Goal: Find specific page/section: Find specific page/section

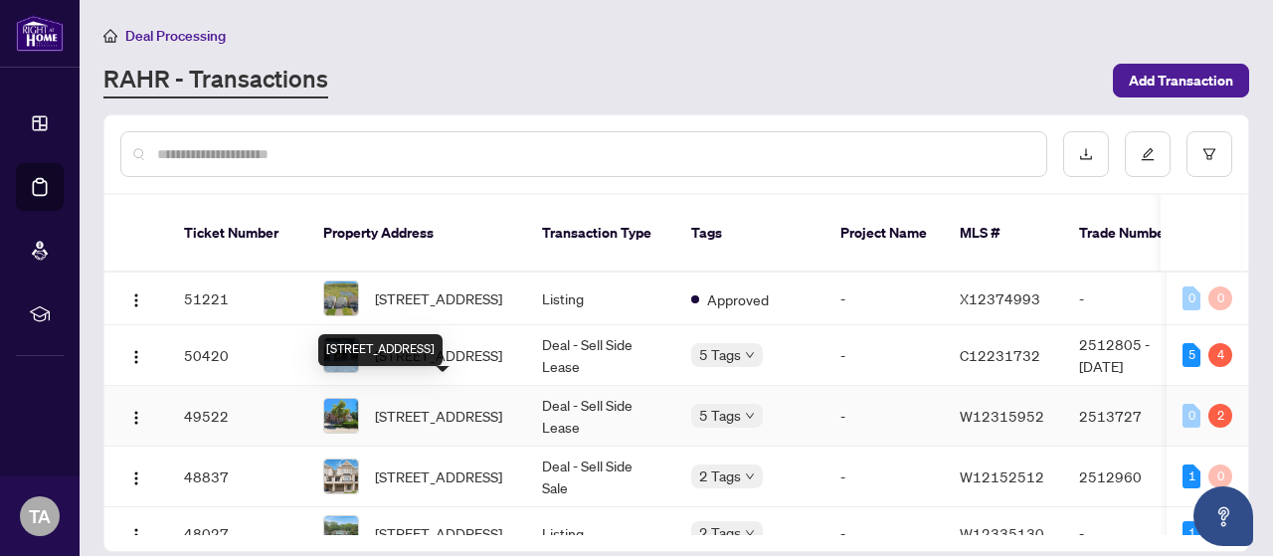
click at [478, 405] on span "[STREET_ADDRESS]" at bounding box center [438, 416] width 127 height 22
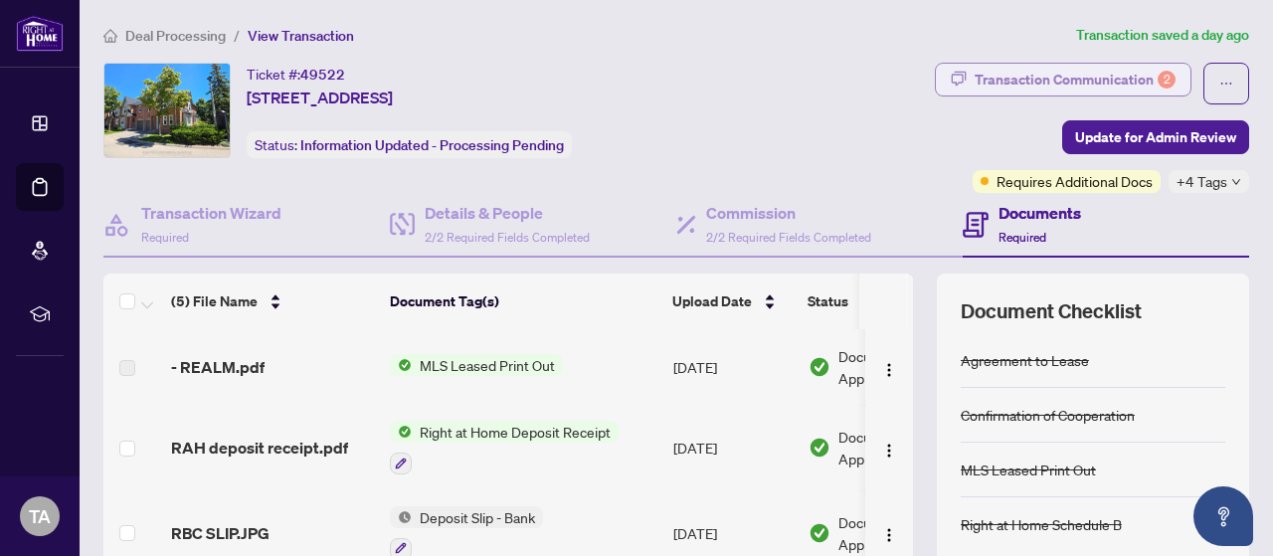
click at [1016, 71] on div "Transaction Communication 2" at bounding box center [1074, 80] width 201 height 32
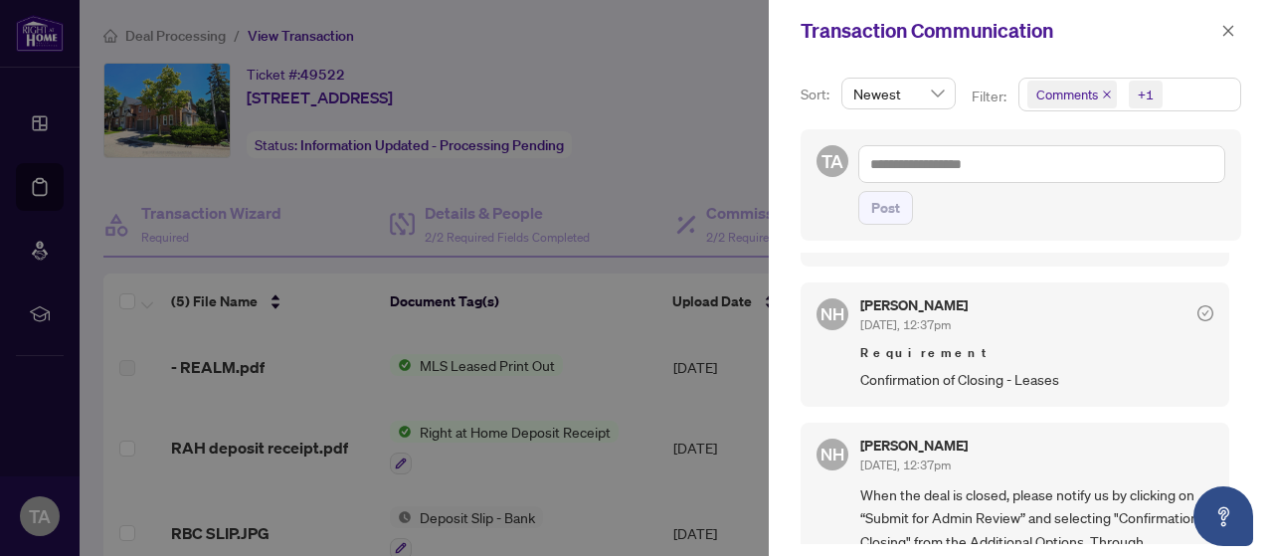
scroll to position [354, 0]
click at [1227, 31] on icon "close" at bounding box center [1228, 30] width 11 height 11
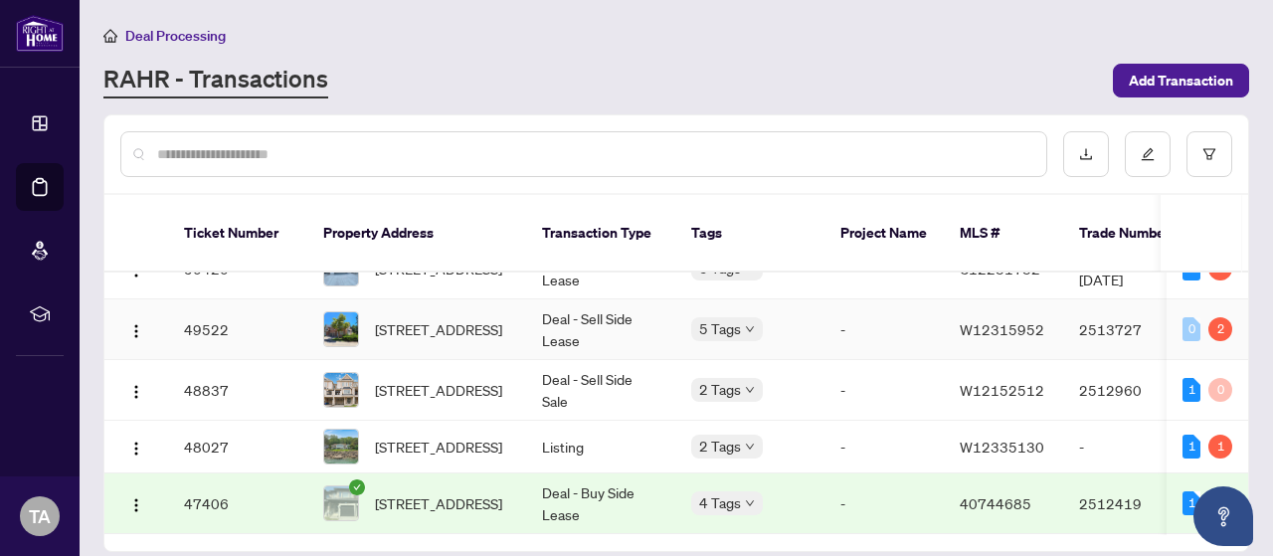
scroll to position [90, 0]
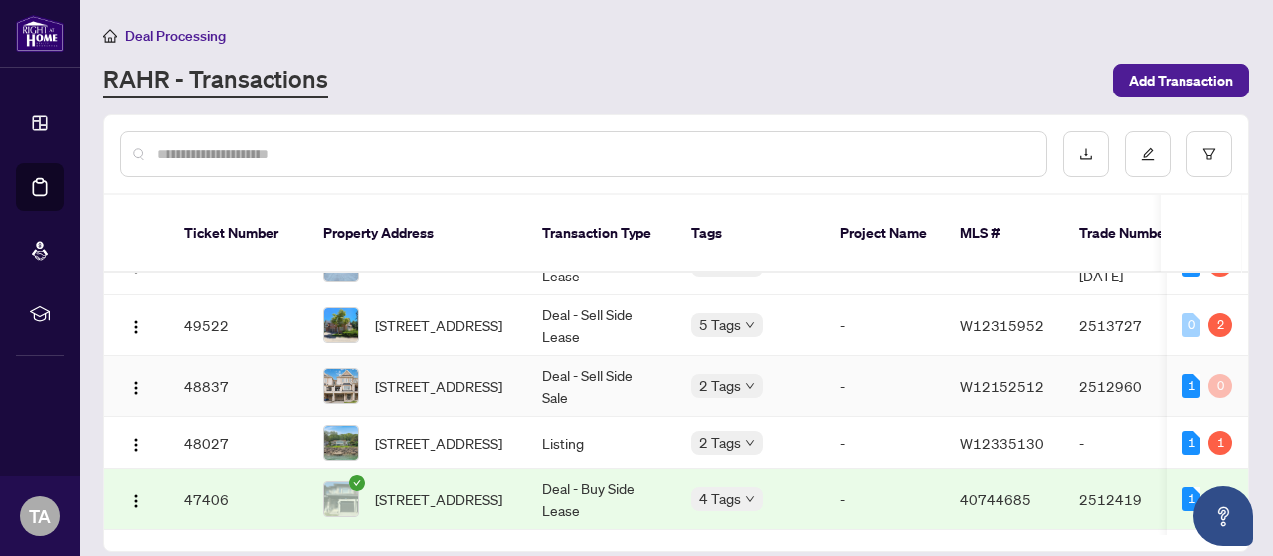
click at [576, 356] on td "Deal - Sell Side Sale" at bounding box center [600, 386] width 149 height 61
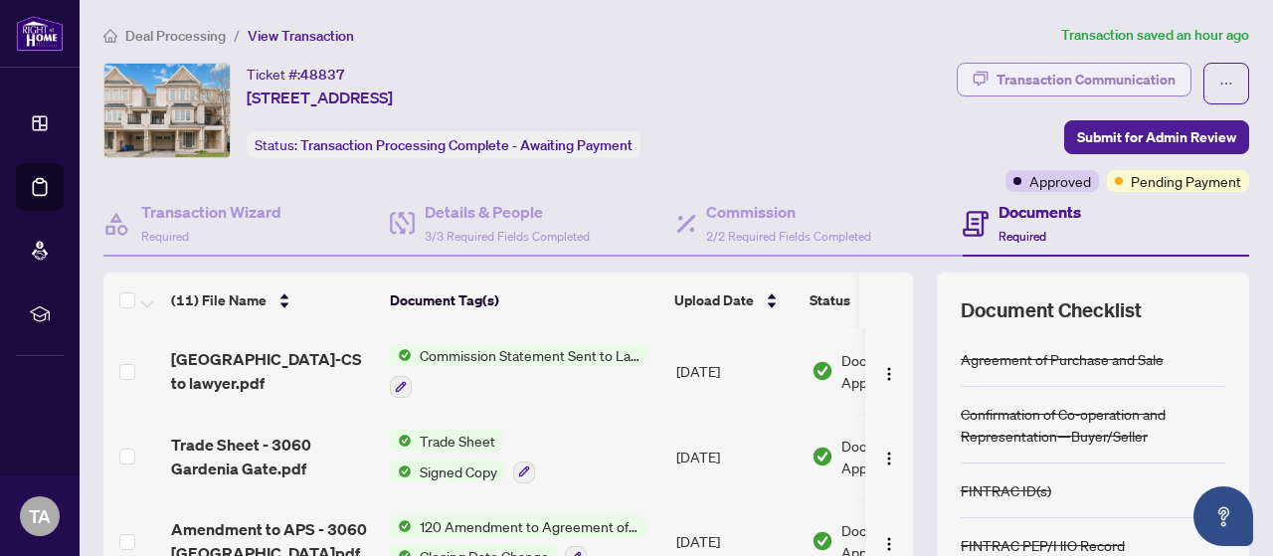
click at [1030, 79] on div "Transaction Communication" at bounding box center [1085, 80] width 179 height 32
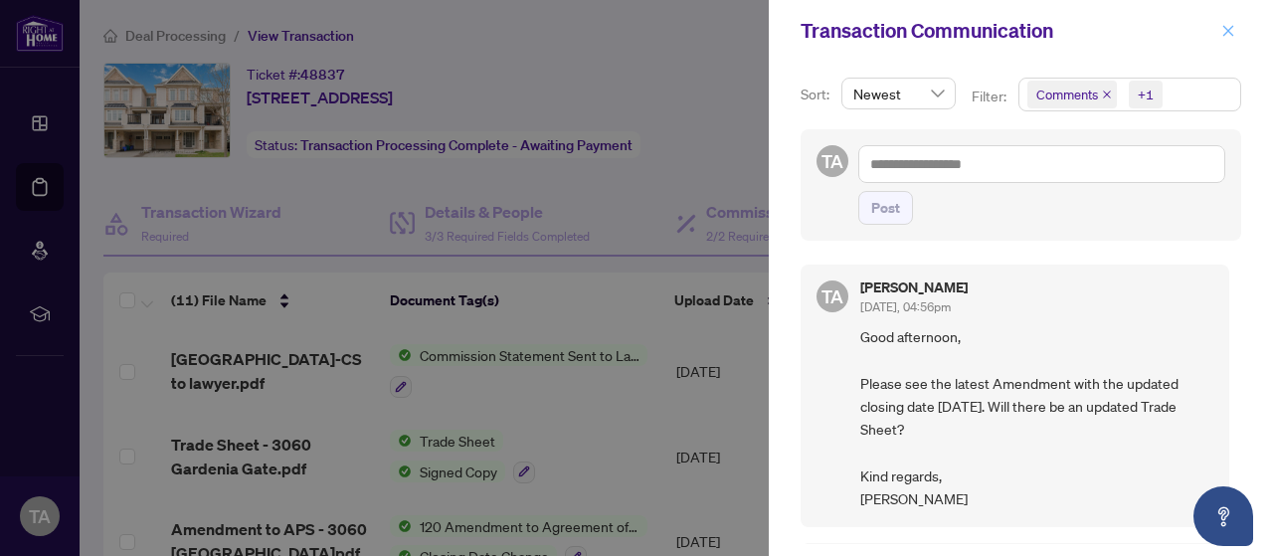
click at [1221, 37] on icon "close" at bounding box center [1228, 31] width 14 height 14
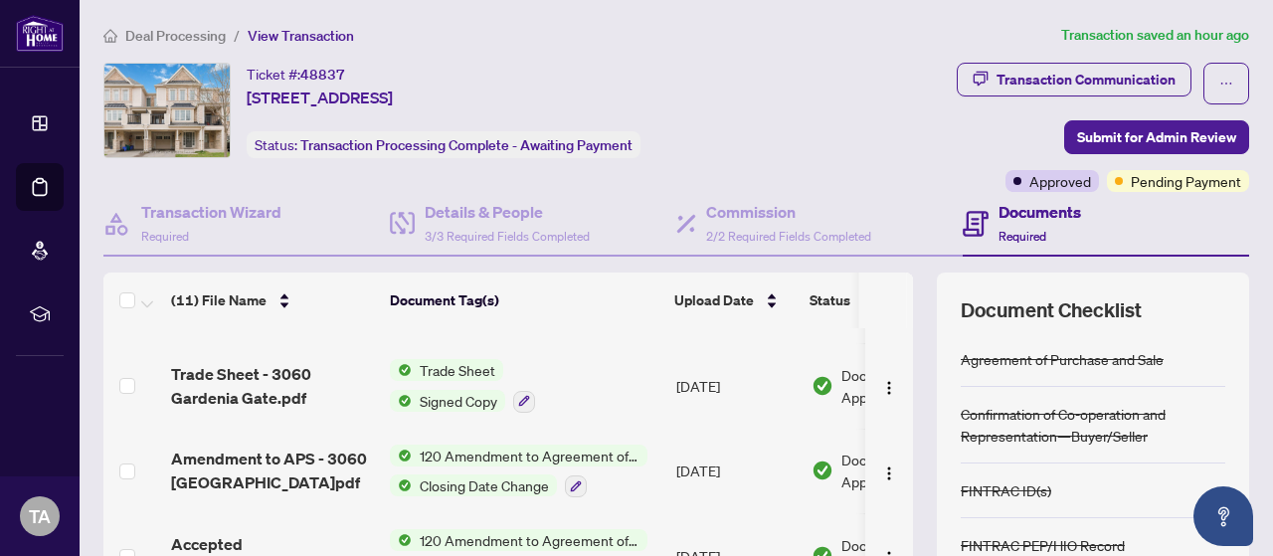
scroll to position [70, 0]
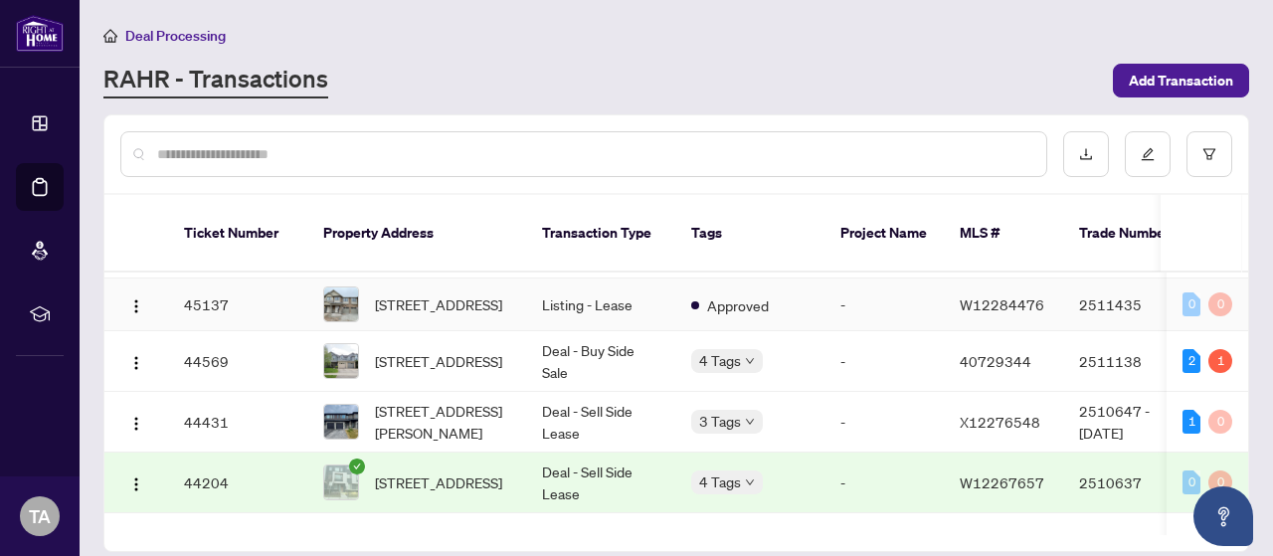
scroll to position [459, 0]
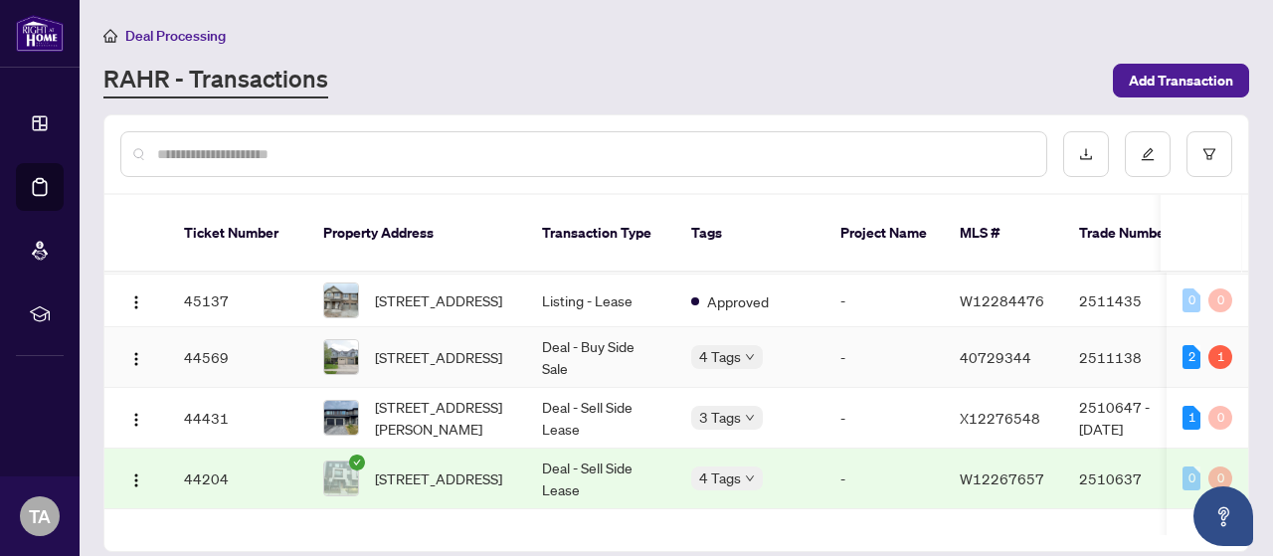
click at [557, 351] on td "Deal - Buy Side Sale" at bounding box center [600, 357] width 149 height 61
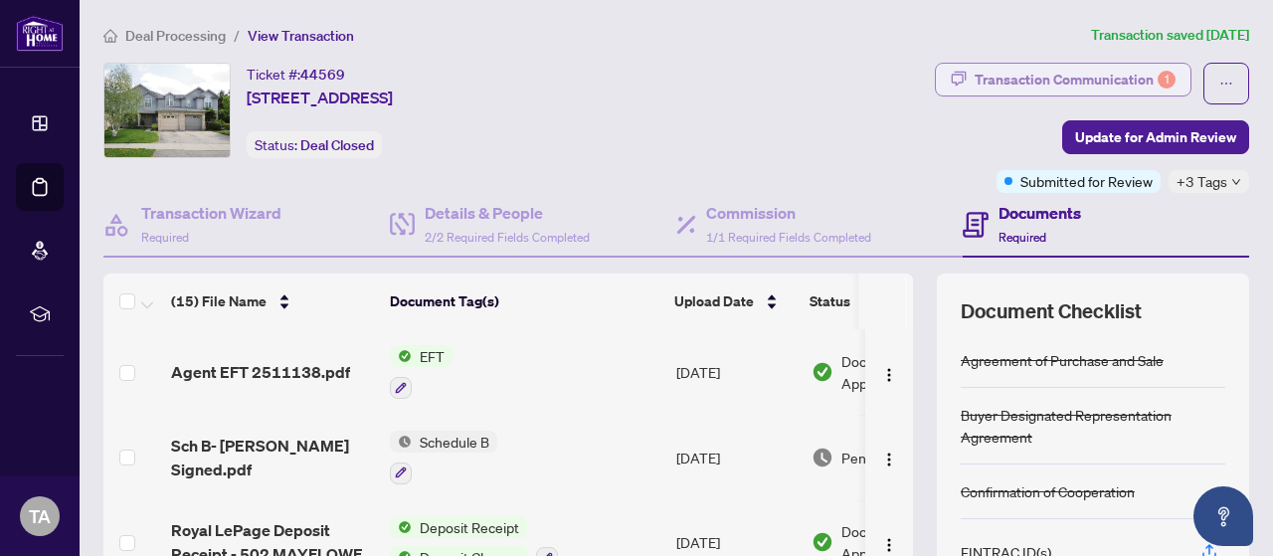
click at [951, 77] on icon "button" at bounding box center [958, 78] width 15 height 15
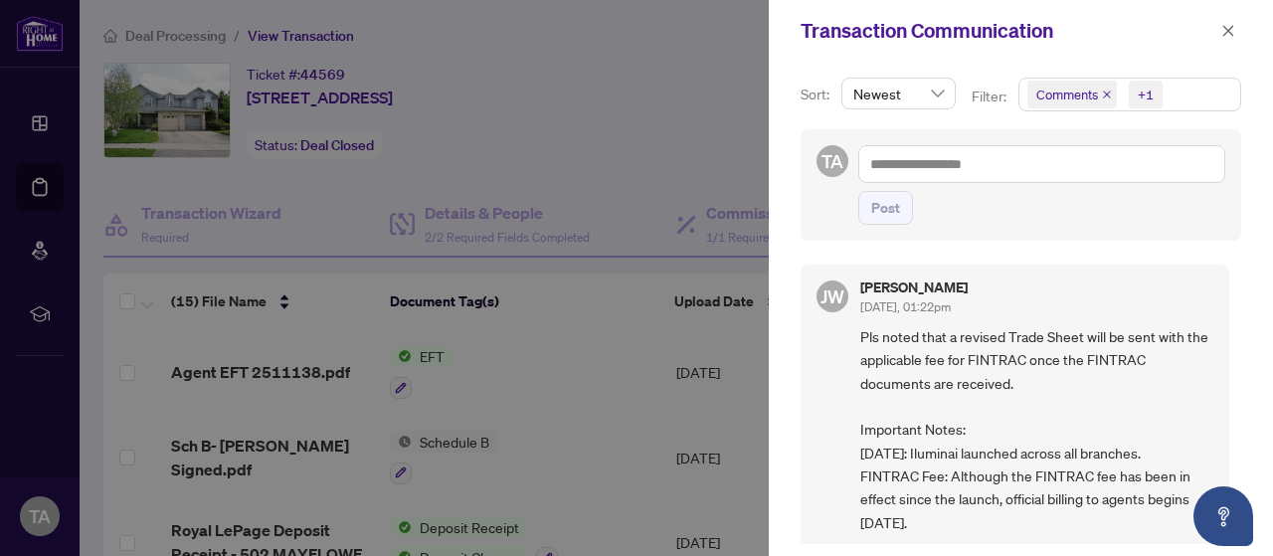
click at [1104, 92] on icon "close" at bounding box center [1107, 94] width 10 height 10
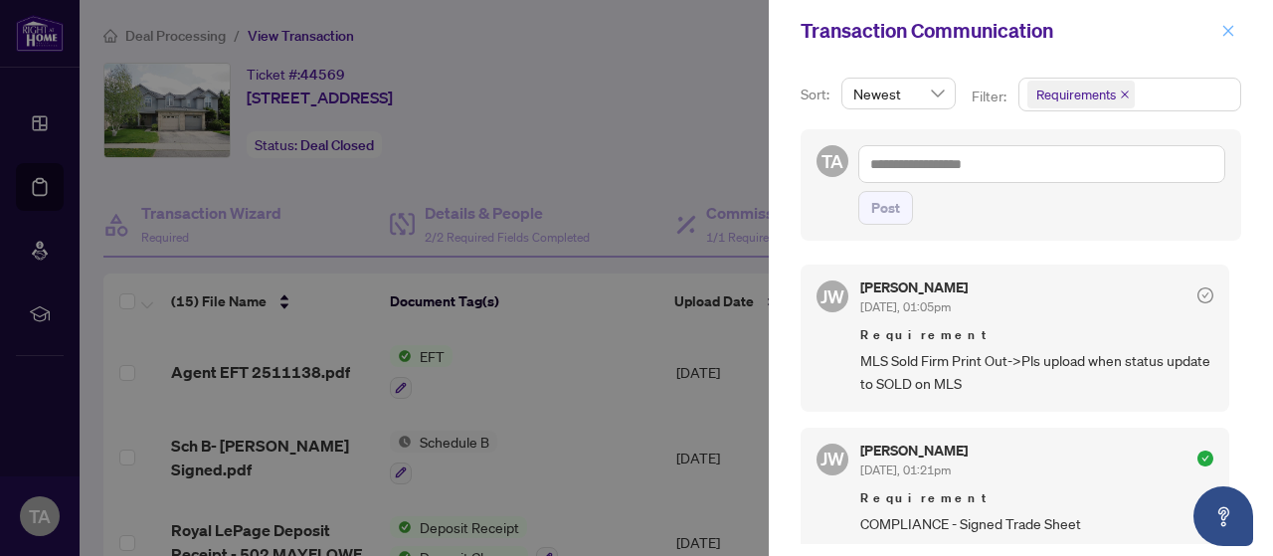
click at [1227, 25] on icon "close" at bounding box center [1228, 31] width 14 height 14
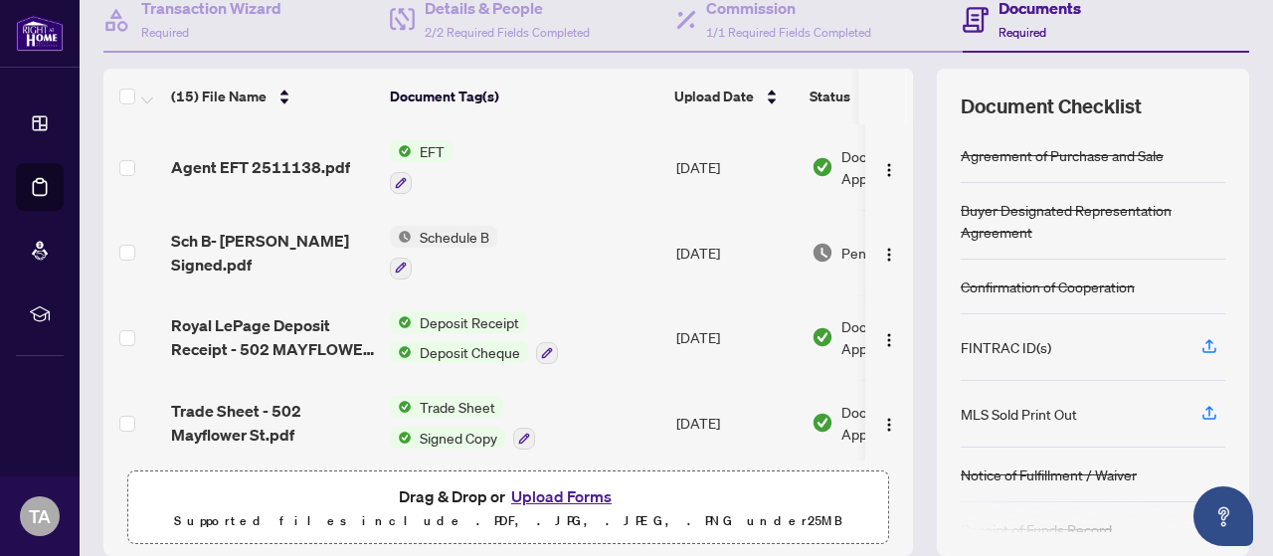
scroll to position [199, 0]
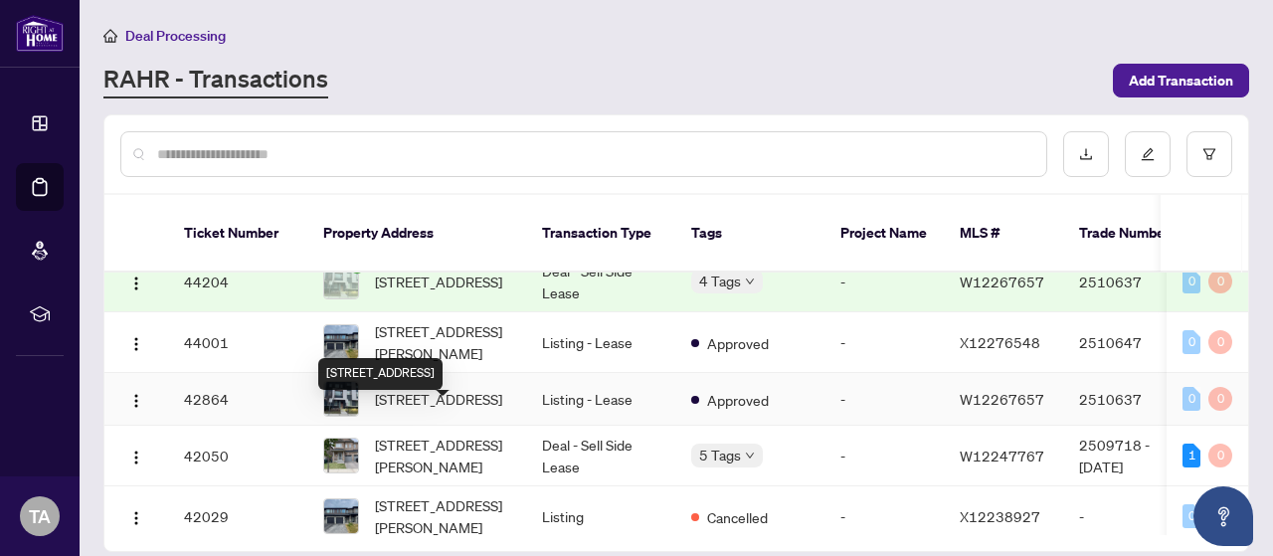
scroll to position [658, 0]
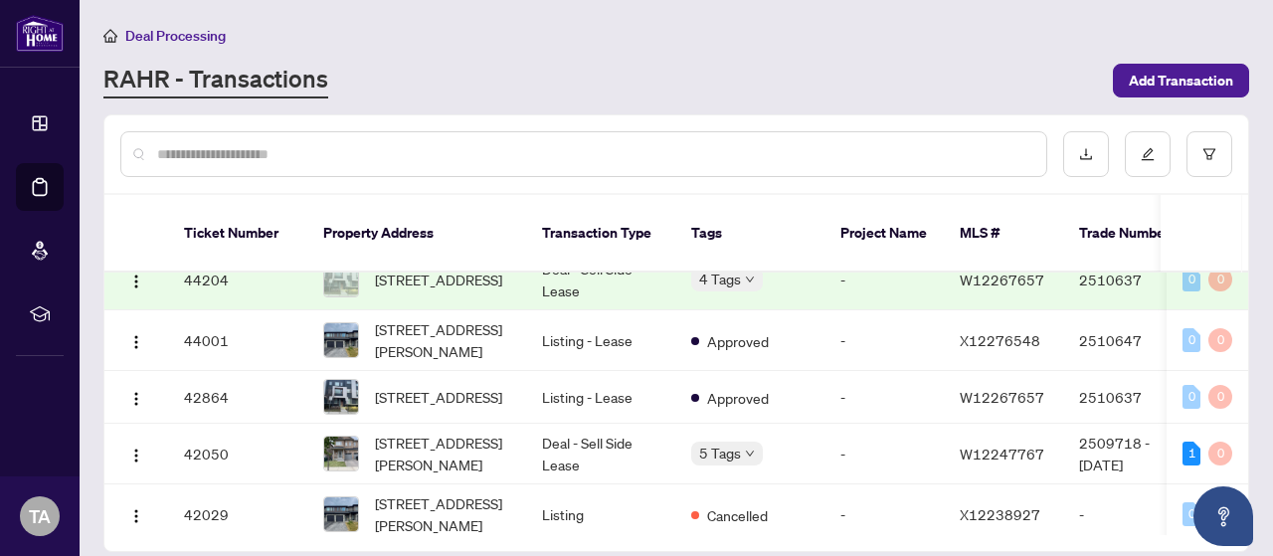
click at [507, 157] on input "text" at bounding box center [593, 154] width 873 height 22
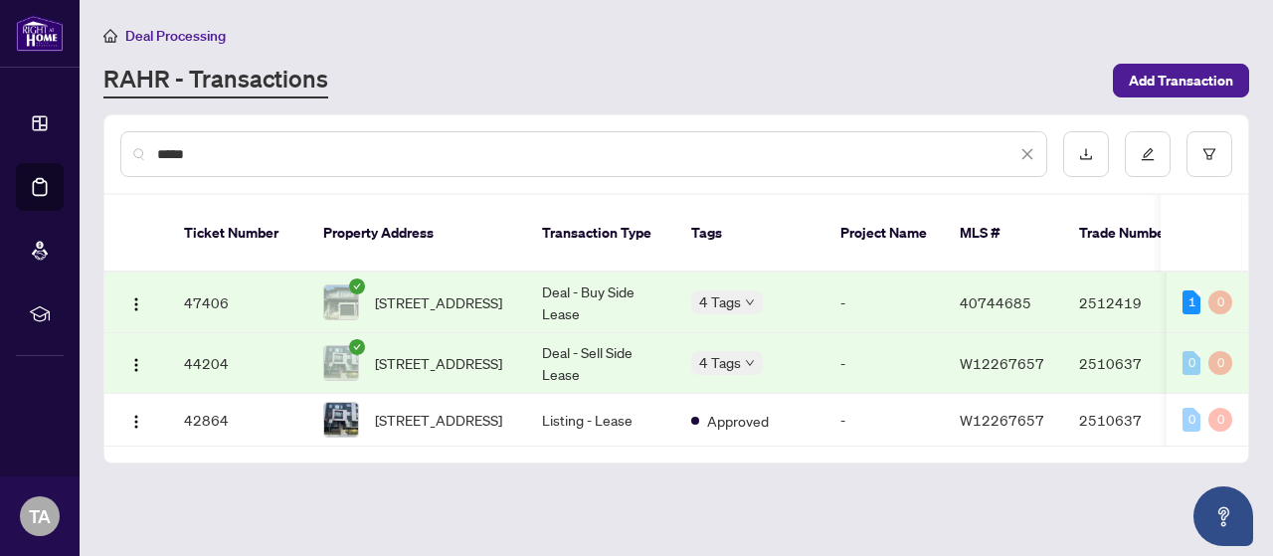
scroll to position [0, 0]
type input "*****"
click at [537, 358] on td "Deal - Sell Side Lease" at bounding box center [600, 363] width 149 height 61
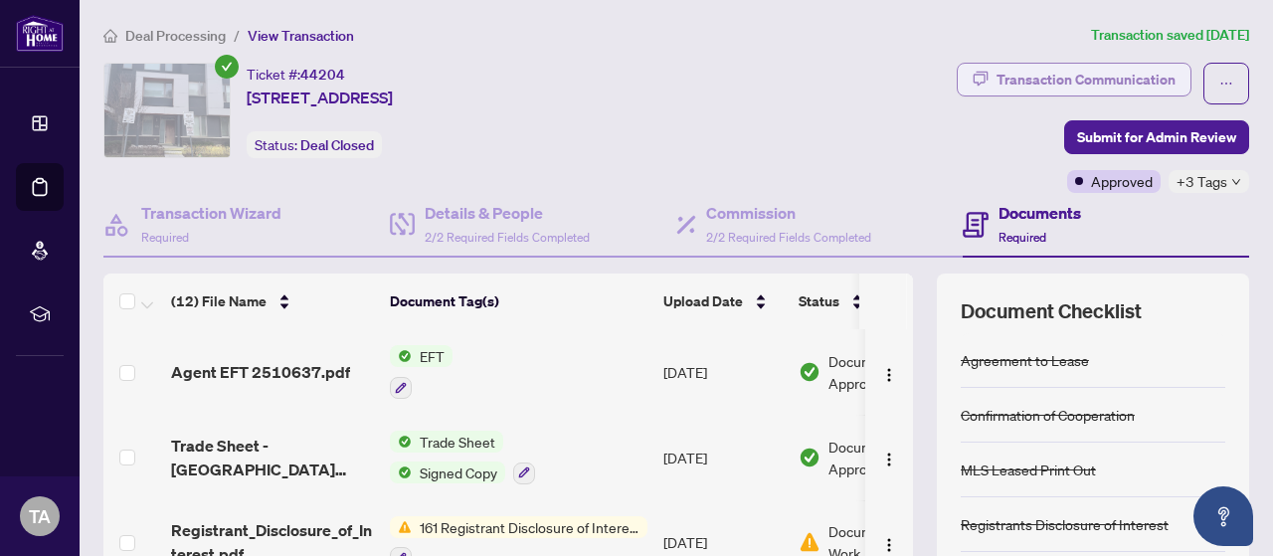
click at [1020, 73] on div "Transaction Communication" at bounding box center [1085, 80] width 179 height 32
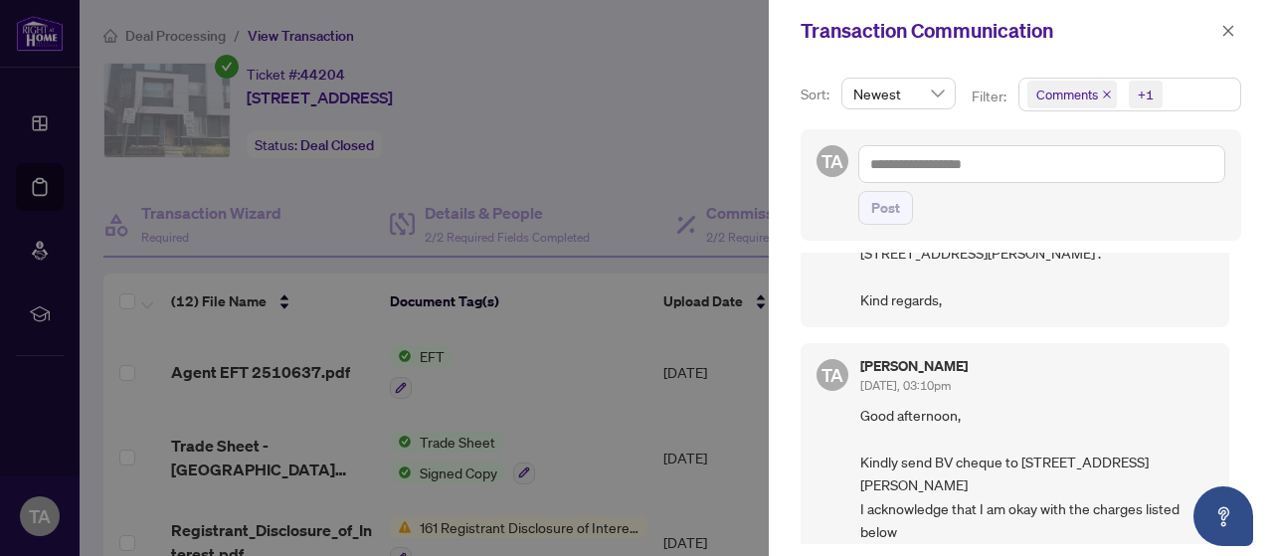
scroll to position [67, 0]
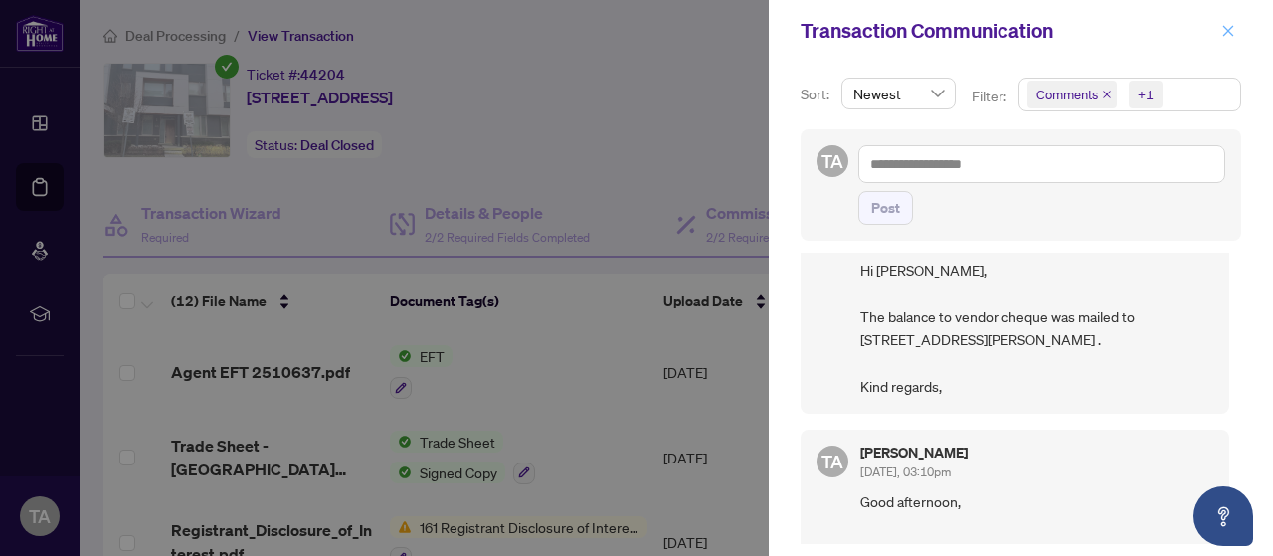
click at [1232, 41] on span "button" at bounding box center [1228, 31] width 14 height 32
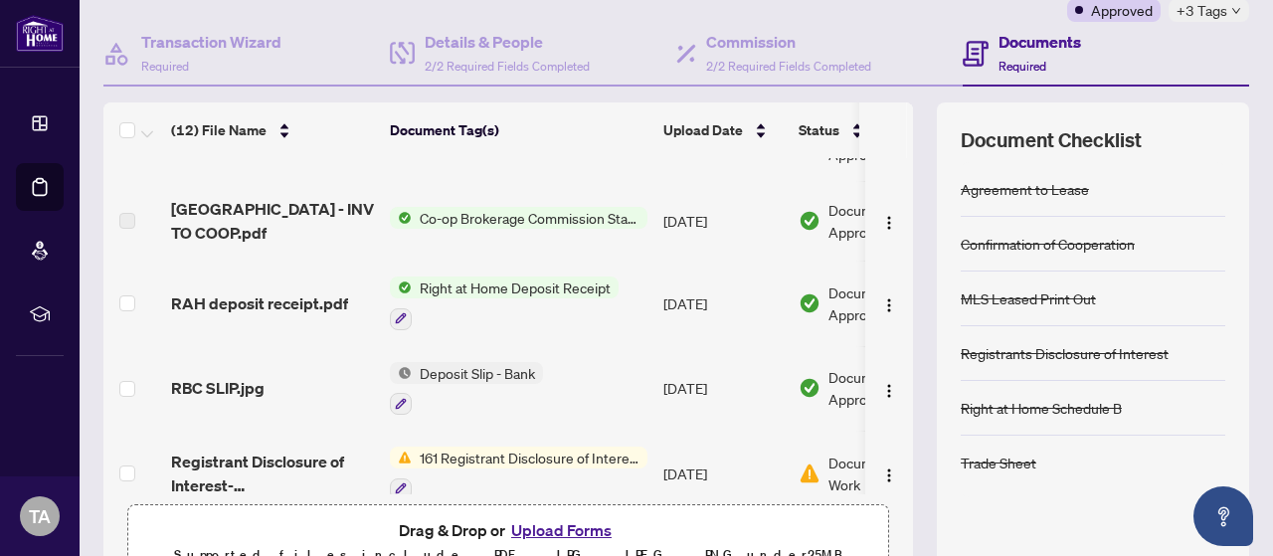
scroll to position [477, 0]
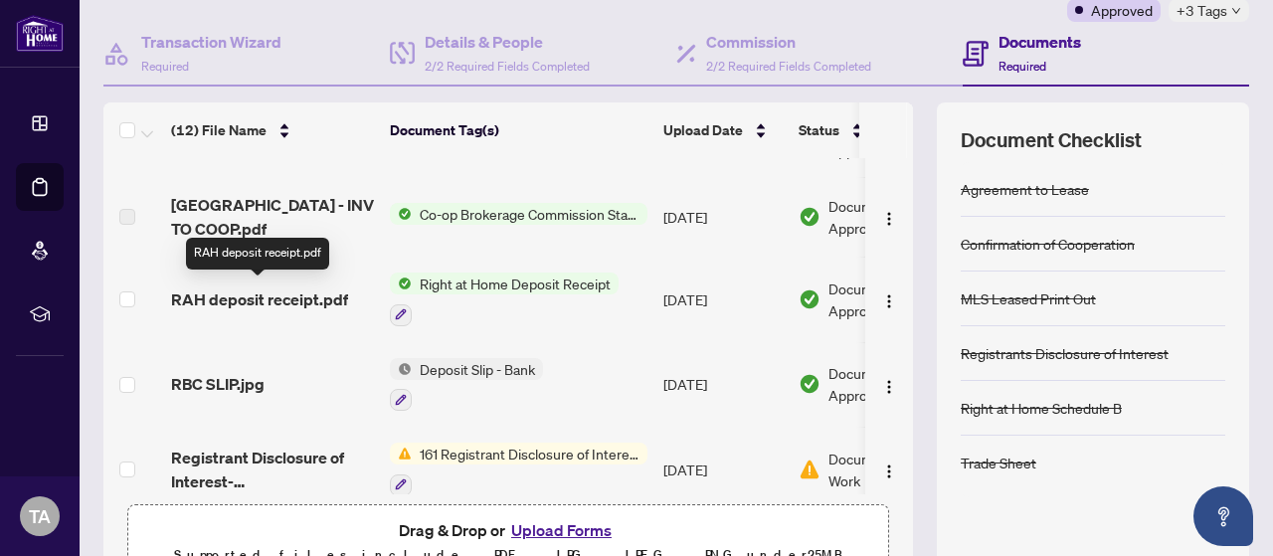
click at [306, 293] on span "RAH deposit receipt.pdf" at bounding box center [259, 299] width 177 height 24
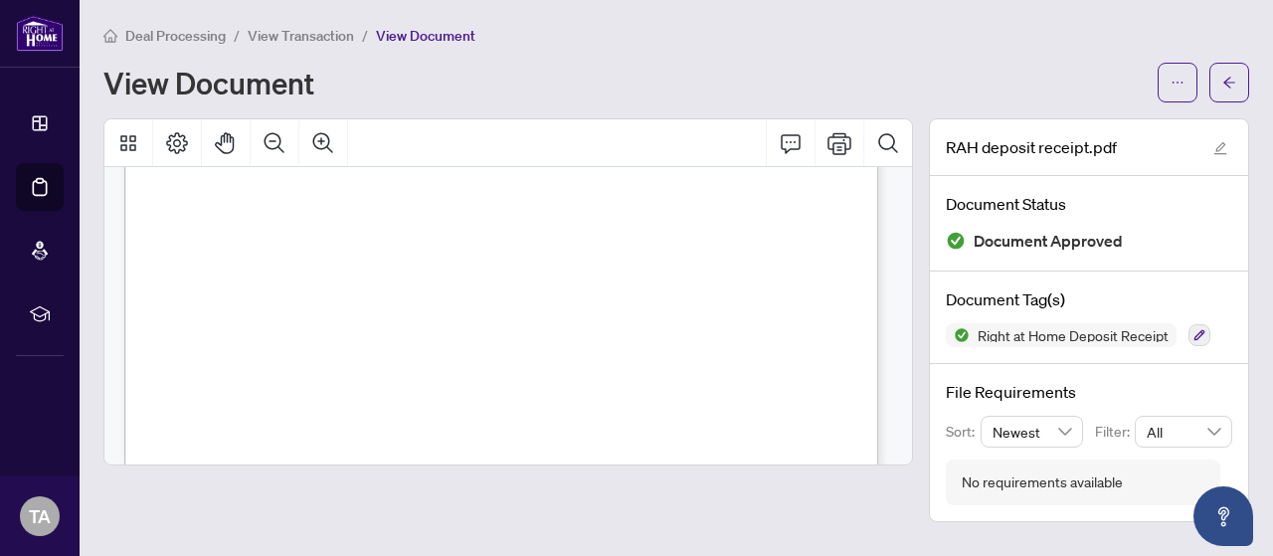
scroll to position [262, 0]
click at [1246, 75] on button "button" at bounding box center [1229, 83] width 40 height 40
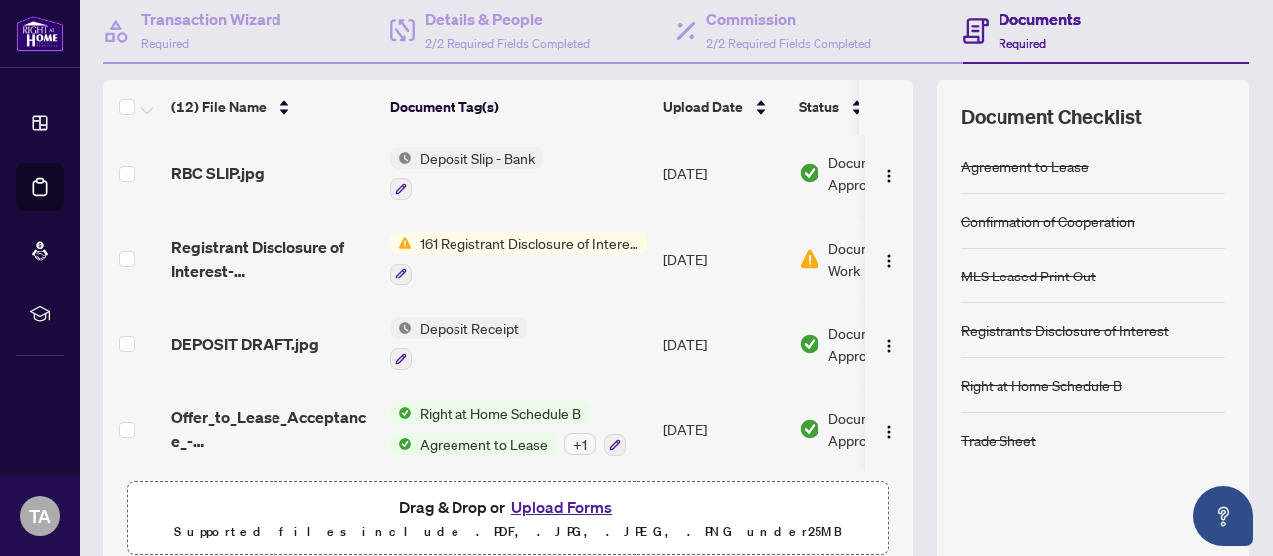
scroll to position [195, 0]
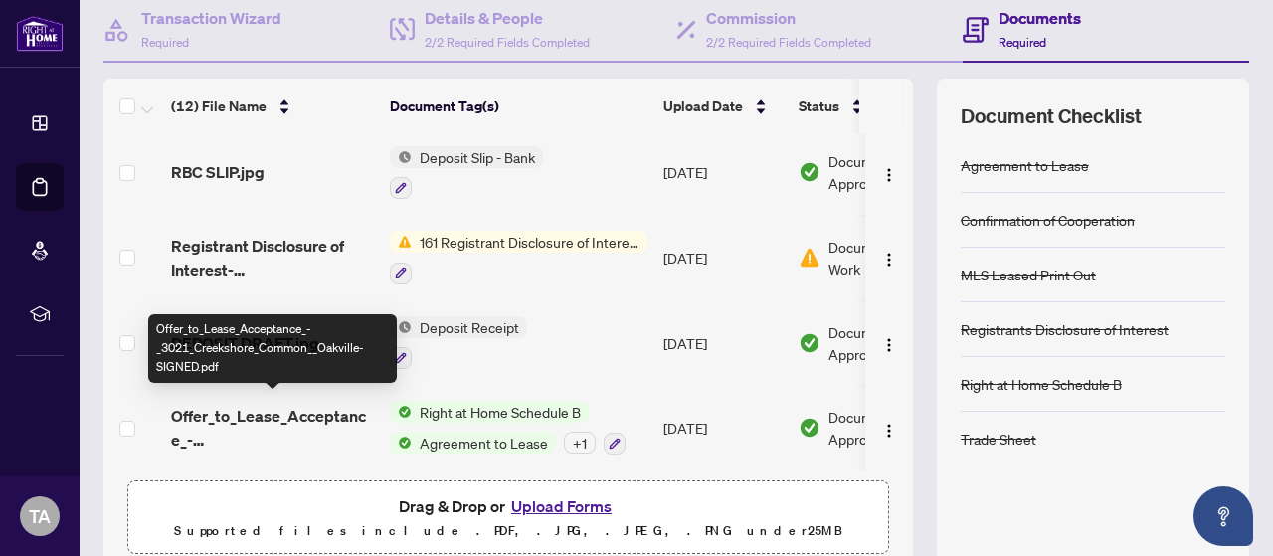
click at [312, 411] on span "Offer_to_Lease_Acceptance_-_3021_Creekshore_Common__Oakville-SIGNED.pdf" at bounding box center [272, 428] width 203 height 48
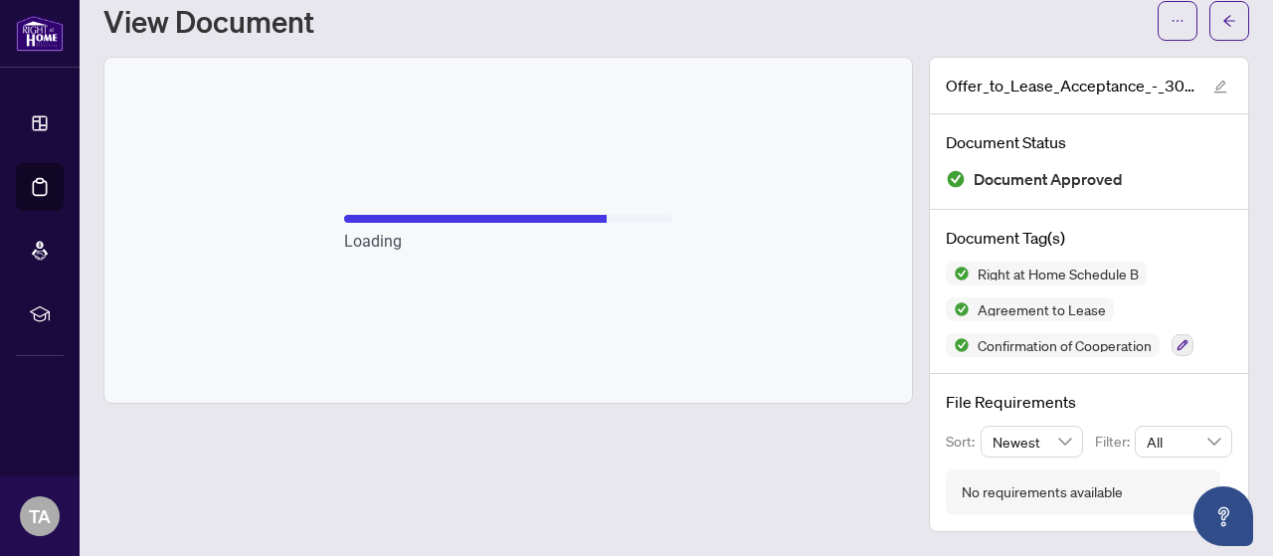
scroll to position [58, 0]
